Goal: Book appointment/travel/reservation

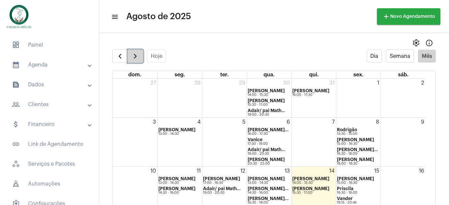
click at [139, 62] on button "button" at bounding box center [136, 56] width 16 height 13
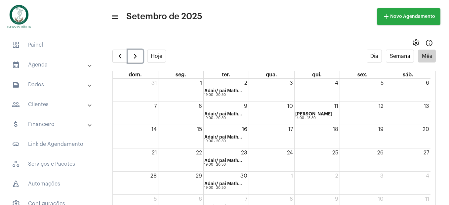
click at [322, 90] on div "4" at bounding box center [317, 90] width 45 height 23
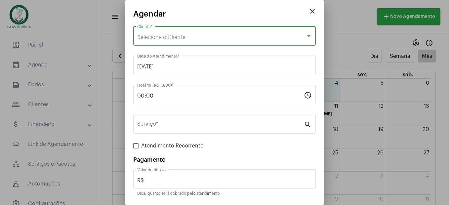
click at [173, 39] on span "Selecione o Cliente" at bounding box center [161, 37] width 48 height 5
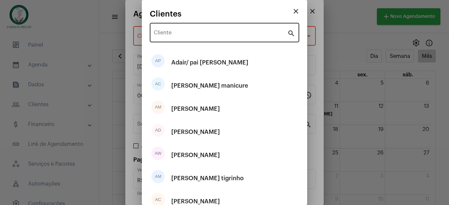
click at [175, 38] on div "Cliente" at bounding box center [221, 31] width 134 height 21
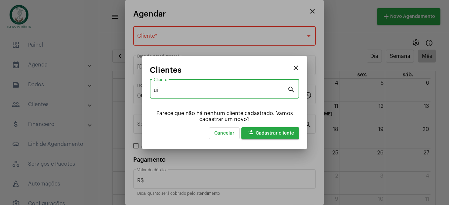
type input "u"
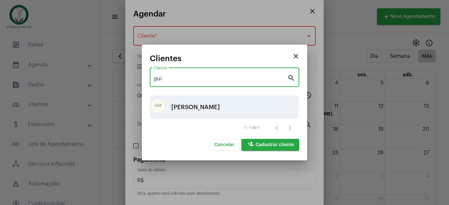
type input "gui"
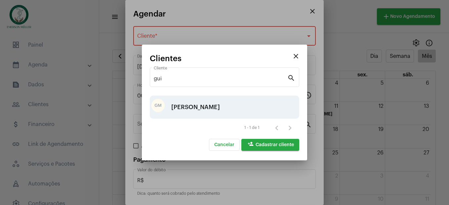
click at [195, 105] on div "[PERSON_NAME]" at bounding box center [195, 107] width 49 height 20
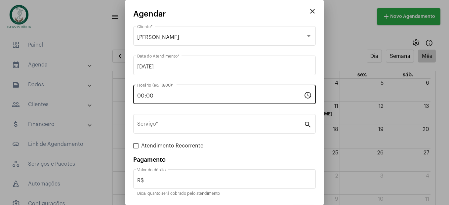
drag, startPoint x: 184, startPoint y: 92, endPoint x: 137, endPoint y: 102, distance: 47.6
click at [137, 102] on div "00:00 Horário (ex: 18:00) * schedule" at bounding box center [224, 93] width 183 height 21
drag, startPoint x: 166, startPoint y: 93, endPoint x: 159, endPoint y: 94, distance: 7.4
click at [127, 98] on mat-dialog-container "close Agendar [PERSON_NAME] Cliente * [DATE] Data do Atendimento * 00:00 Horári…" at bounding box center [224, 102] width 198 height 205
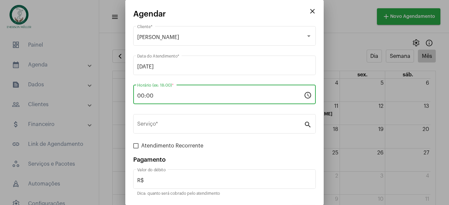
drag, startPoint x: 162, startPoint y: 94, endPoint x: 127, endPoint y: 102, distance: 35.6
click at [125, 103] on mat-dialog-container "close Agendar [PERSON_NAME] Cliente * [DATE] Data do Atendimento * 00:00 Horári…" at bounding box center [224, 102] width 198 height 205
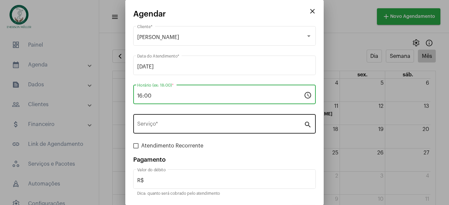
type input "16:00"
click at [172, 128] on div "Serviço *" at bounding box center [220, 123] width 167 height 21
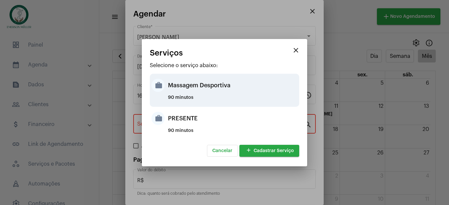
click at [186, 83] on div "Massagem Desportiva" at bounding box center [233, 85] width 130 height 20
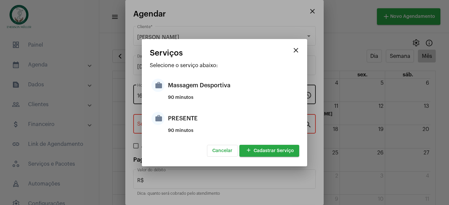
type input "Massagem Desportiva"
type input "R$ 120"
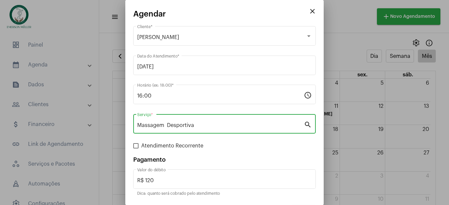
scroll to position [21, 0]
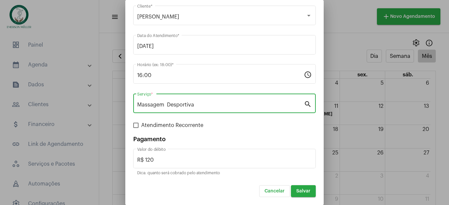
click at [298, 189] on button "Salvar" at bounding box center [303, 191] width 25 height 12
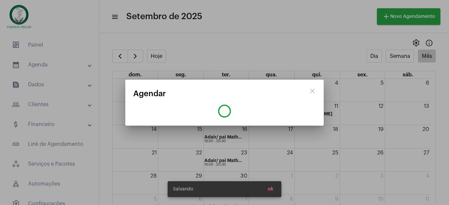
scroll to position [0, 0]
